Goal: Information Seeking & Learning: Stay updated

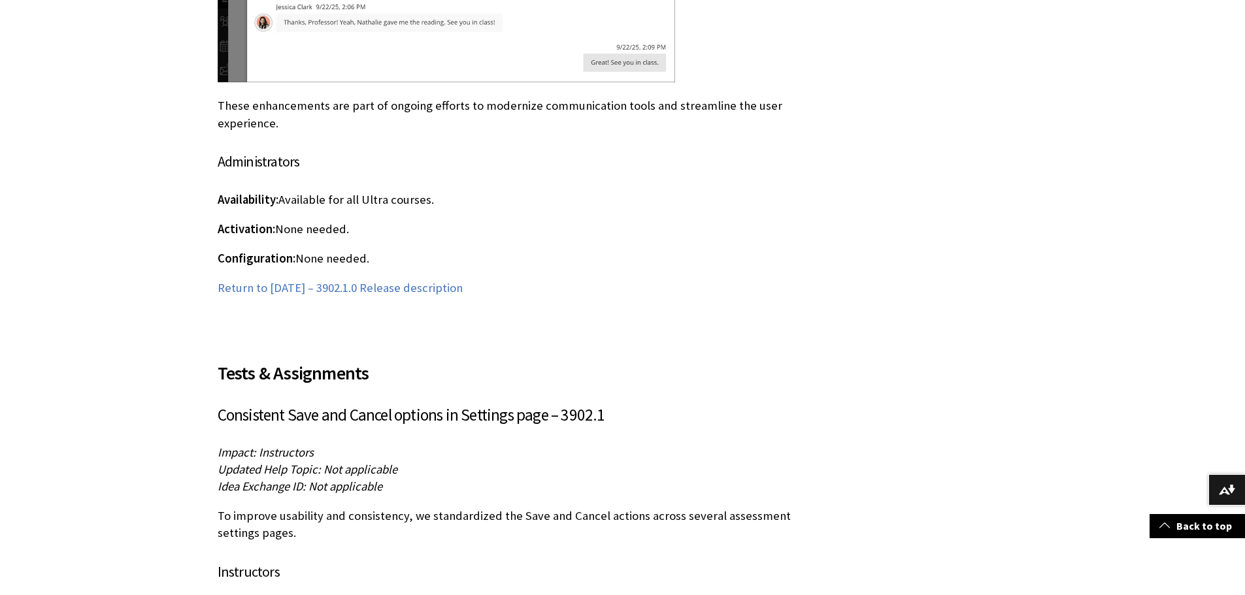
scroll to position [4770, 0]
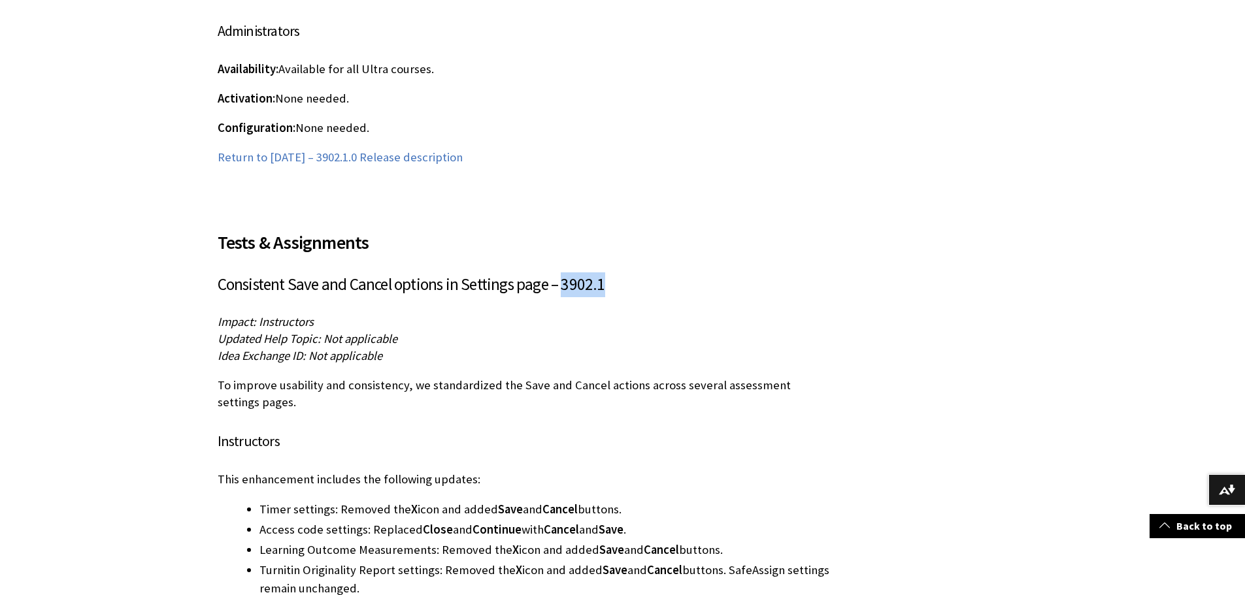
drag, startPoint x: 563, startPoint y: 249, endPoint x: 655, endPoint y: 253, distance: 91.6
click at [655, 272] on h3 "Consistent Save and Cancel options in Settings page – 3902.1" at bounding box center [526, 284] width 617 height 25
drag, startPoint x: 496, startPoint y: 474, endPoint x: 623, endPoint y: 476, distance: 126.8
click at [623, 453] on li "Timer settings: Removed the X icon and added Save and Cancel buttons." at bounding box center [546, 510] width 575 height 18
copy li "Save and Cancel buttons"
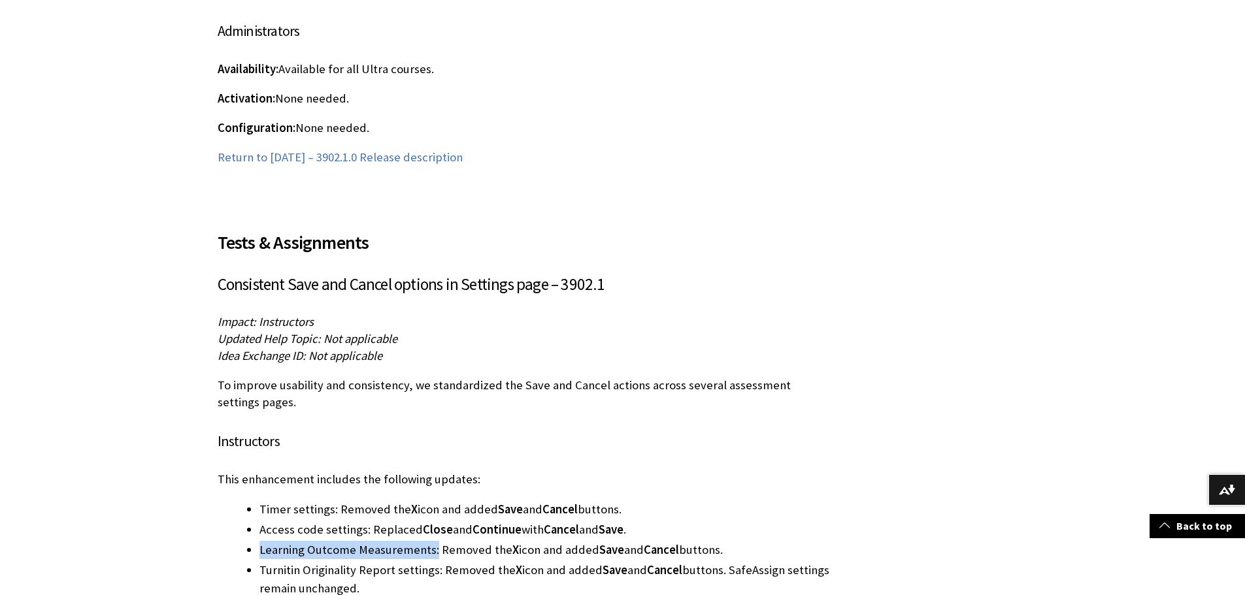
drag, startPoint x: 255, startPoint y: 517, endPoint x: 434, endPoint y: 518, distance: 178.4
click at [434, 453] on ul "Timer settings: Removed the X icon and added Save and Cancel buttons. Access co…" at bounding box center [526, 549] width 617 height 97
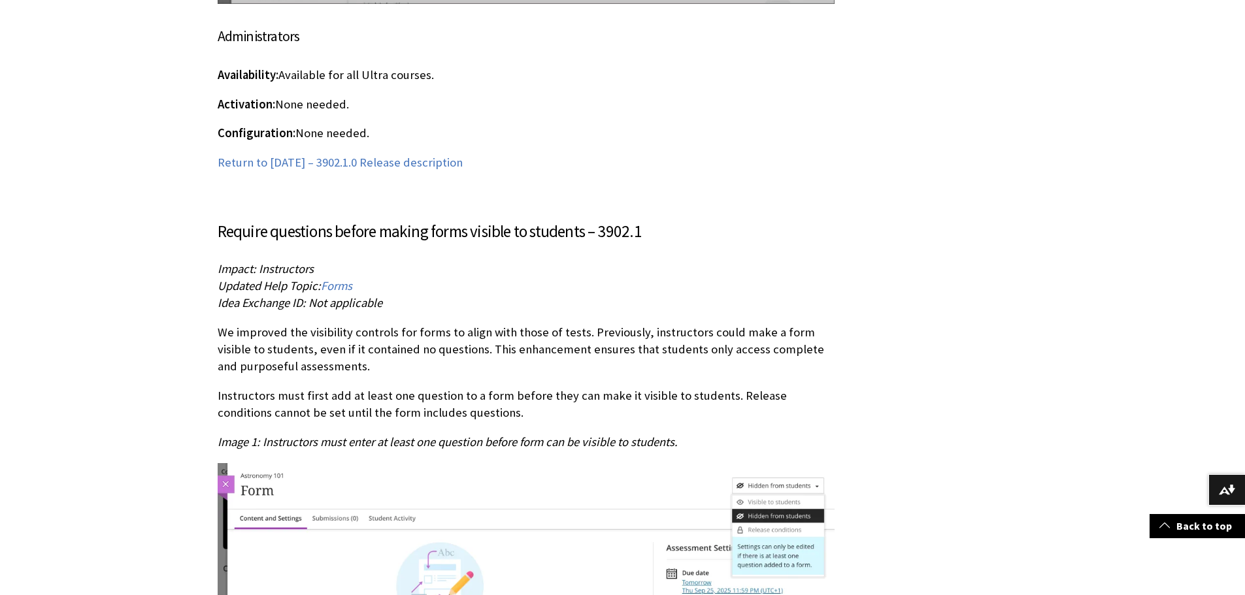
scroll to position [8494, 0]
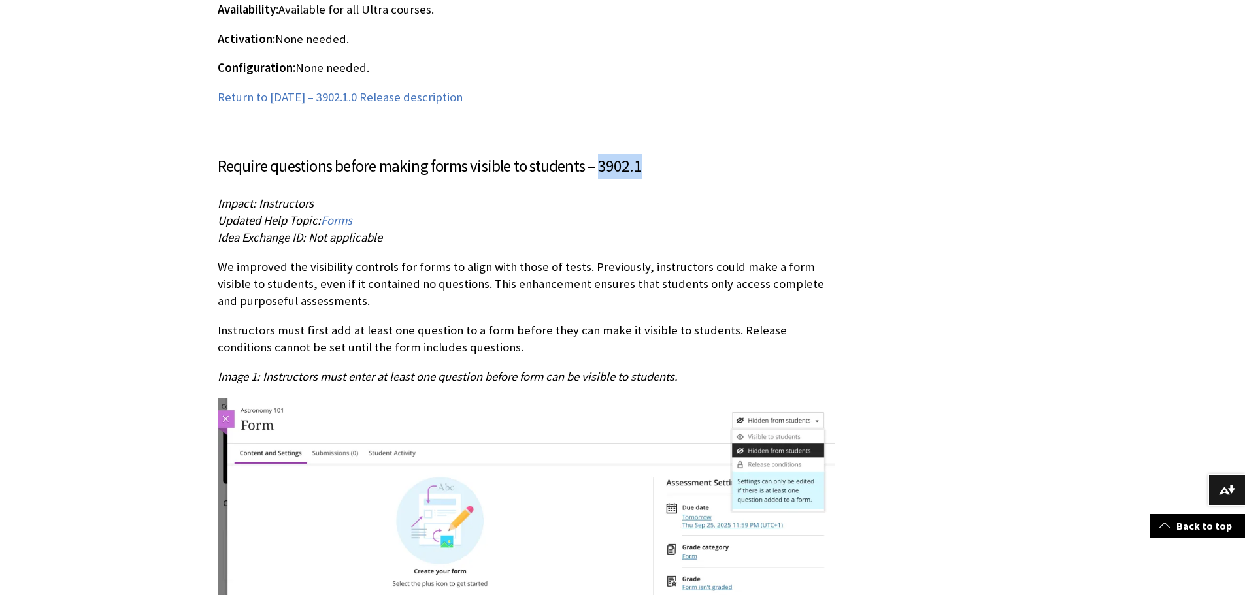
drag, startPoint x: 601, startPoint y: 131, endPoint x: 639, endPoint y: 129, distance: 37.9
click at [639, 156] on span "Require questions before making forms visible to students – 3902.1" at bounding box center [430, 166] width 424 height 21
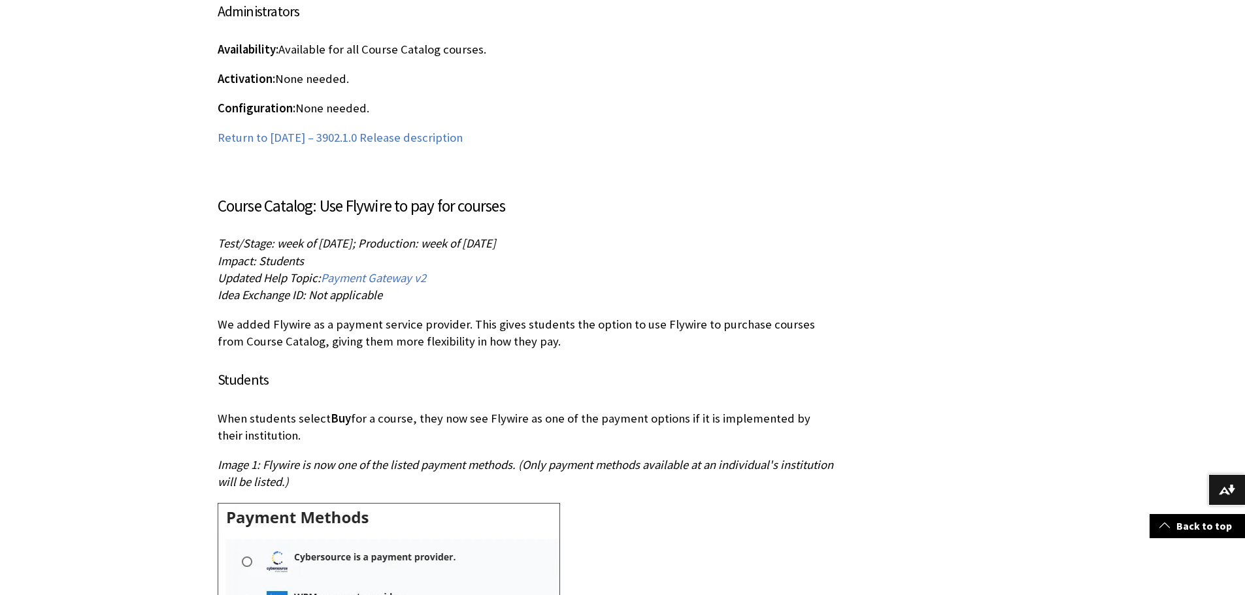
scroll to position [12023, 0]
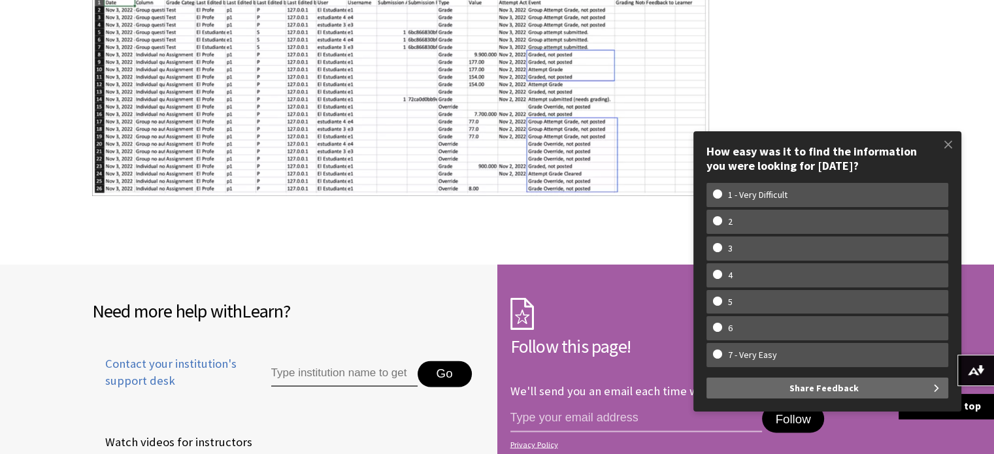
scroll to position [1960, 0]
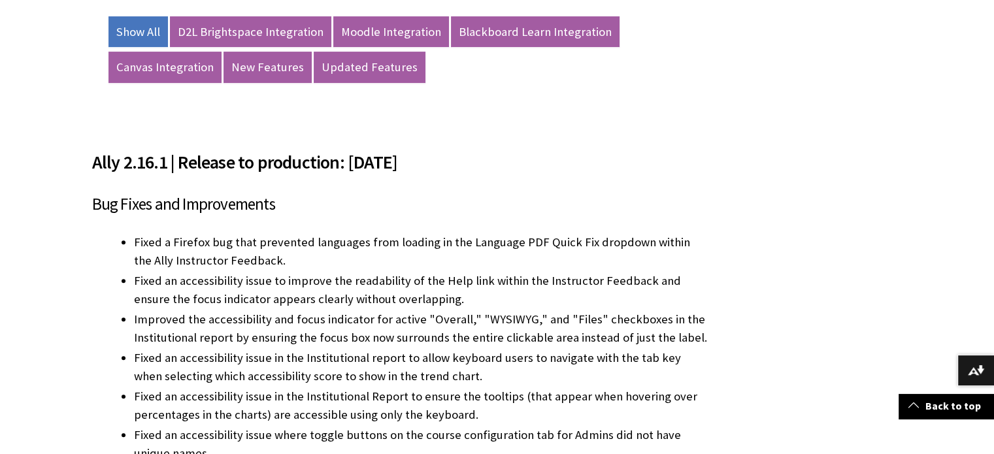
scroll to position [457, 0]
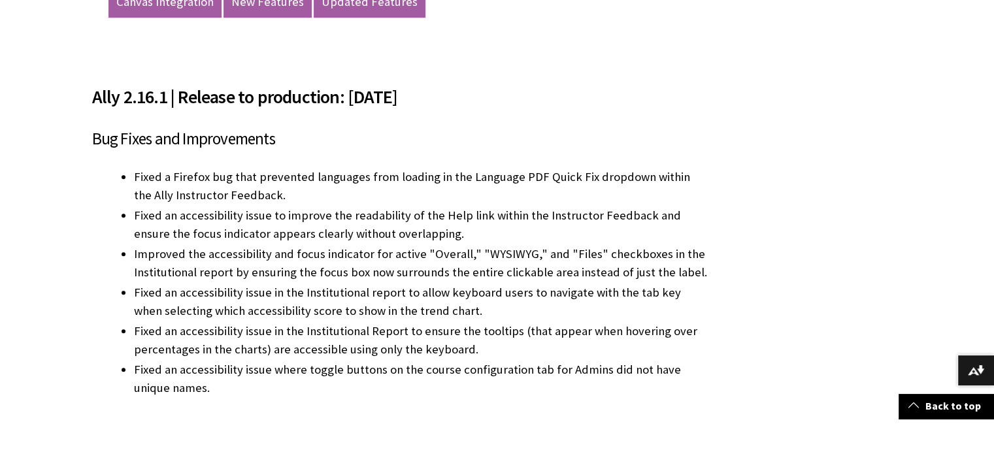
drag, startPoint x: 90, startPoint y: 92, endPoint x: 220, endPoint y: 386, distance: 321.5
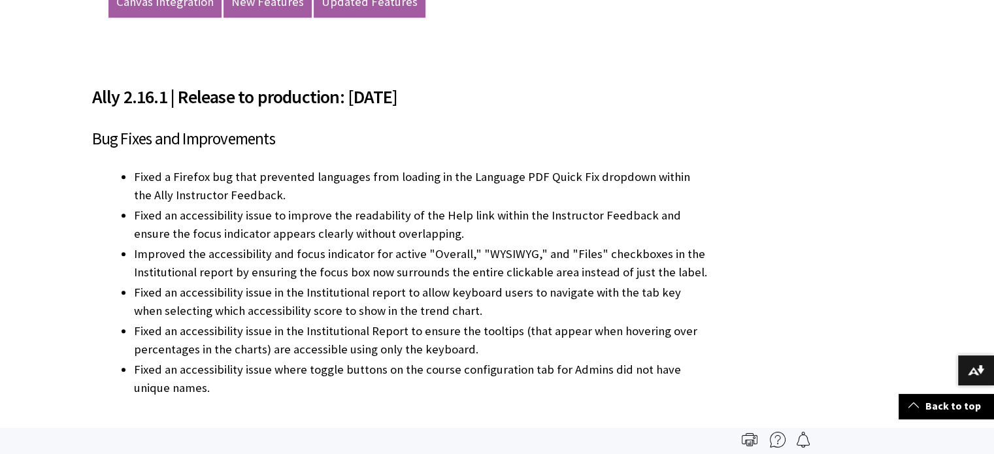
copy div "Ally 2.16.1 | Release to production: September 17, 2025 Bug Fixes and Improveme…"
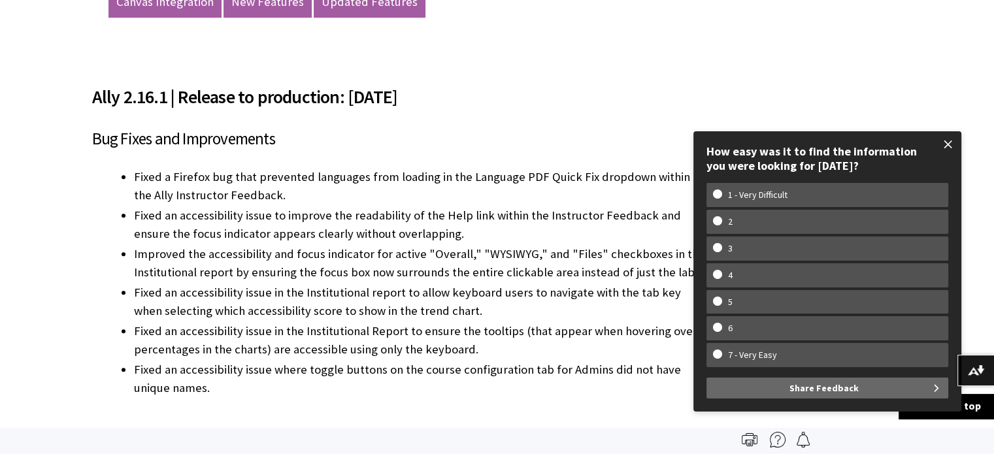
click at [949, 146] on span at bounding box center [947, 144] width 27 height 27
